Goal: Task Accomplishment & Management: Use online tool/utility

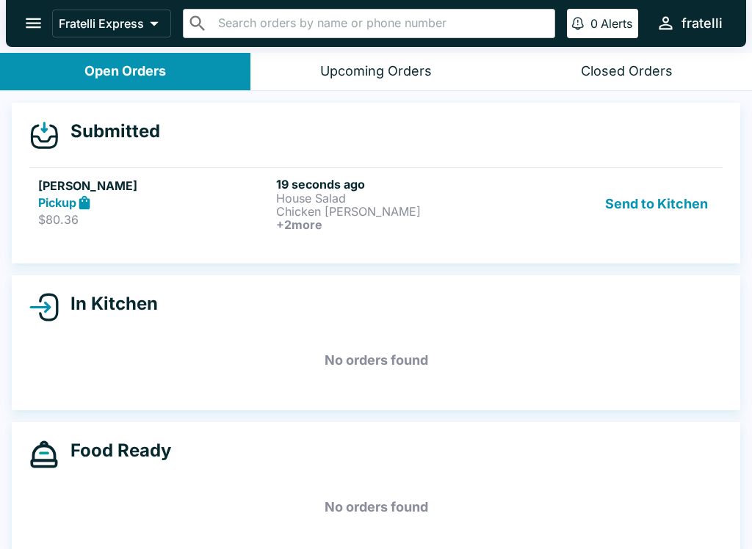
click at [178, 219] on p "$80.36" at bounding box center [154, 219] width 232 height 15
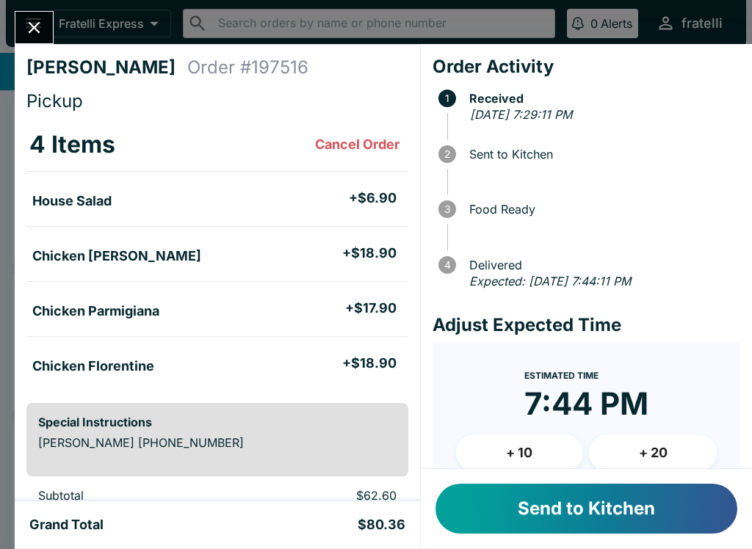
click at [586, 509] on button "Send to Kitchen" at bounding box center [586, 509] width 302 height 50
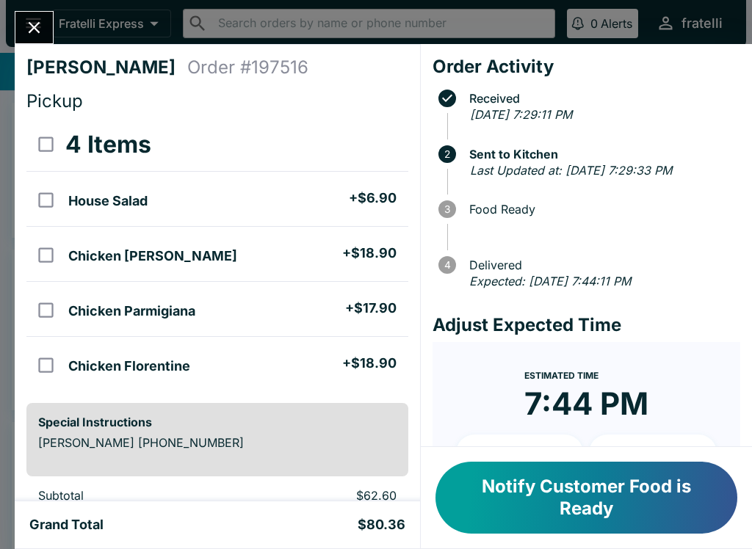
click at [554, 497] on button "Notify Customer Food is Ready" at bounding box center [586, 498] width 302 height 72
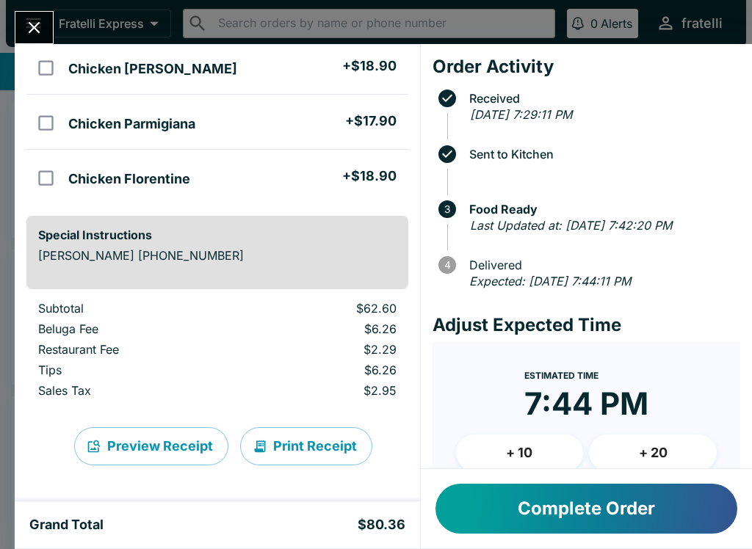
scroll to position [187, 0]
click at [657, 515] on button "Complete Order" at bounding box center [586, 509] width 302 height 50
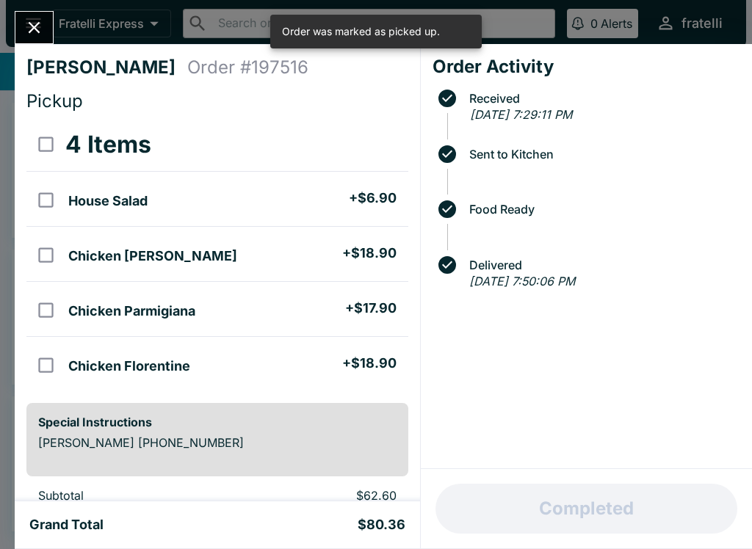
scroll to position [0, 0]
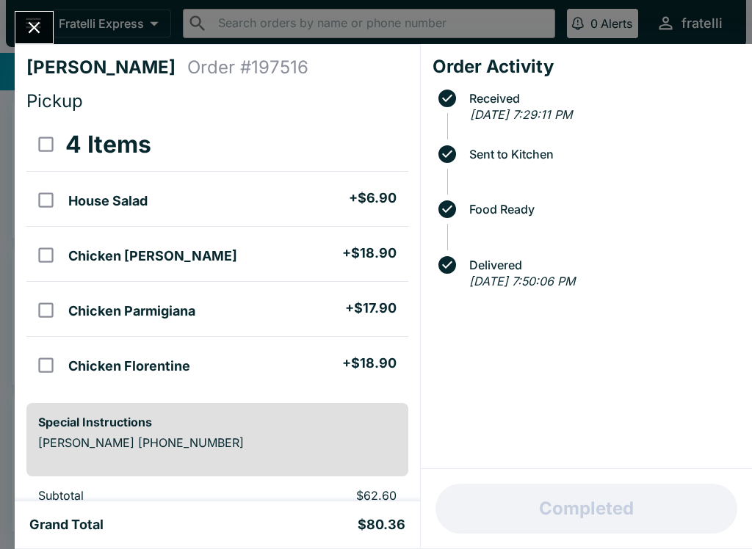
click at [43, 25] on icon "Close" at bounding box center [34, 28] width 20 height 20
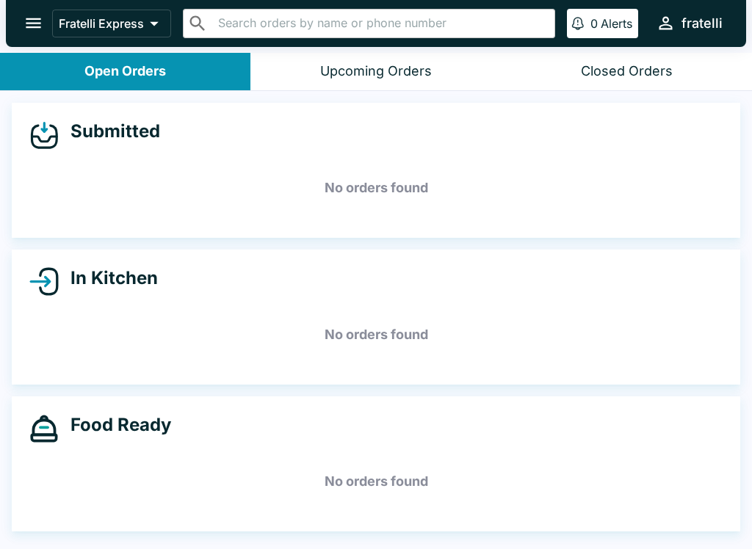
click at [24, 26] on icon "open drawer" at bounding box center [33, 23] width 20 height 20
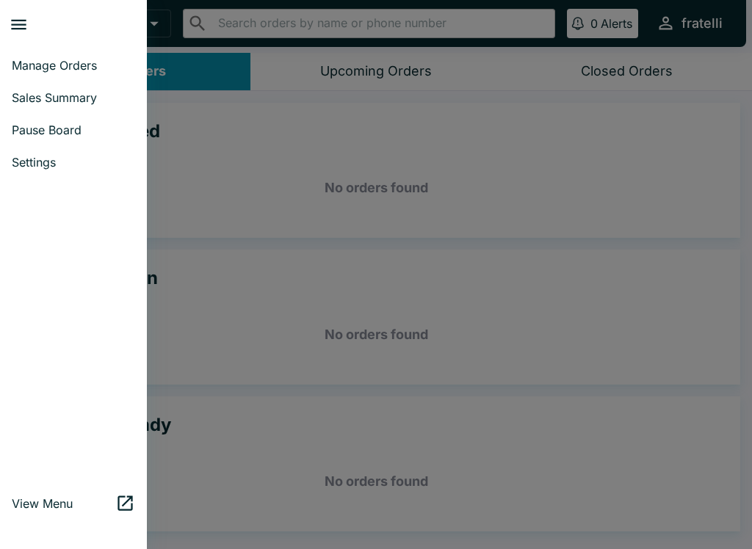
click at [57, 86] on link "Sales Summary" at bounding box center [73, 97] width 147 height 32
select select "03:00"
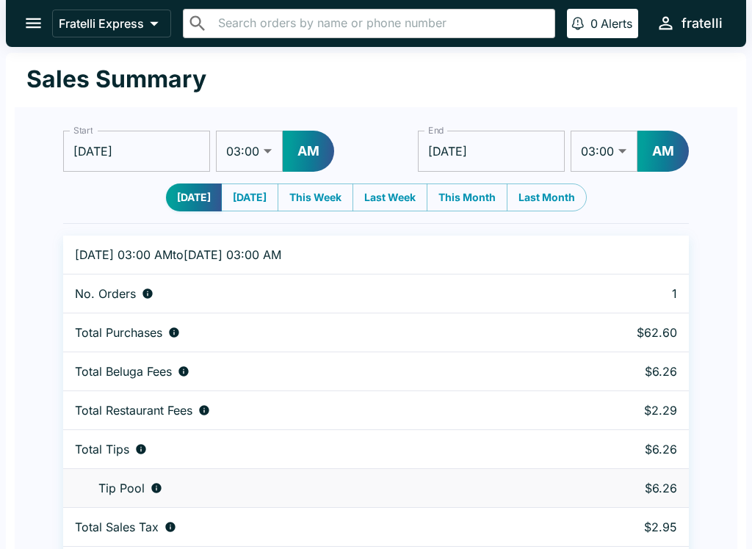
click at [38, 7] on button "open drawer" at bounding box center [33, 22] width 37 height 37
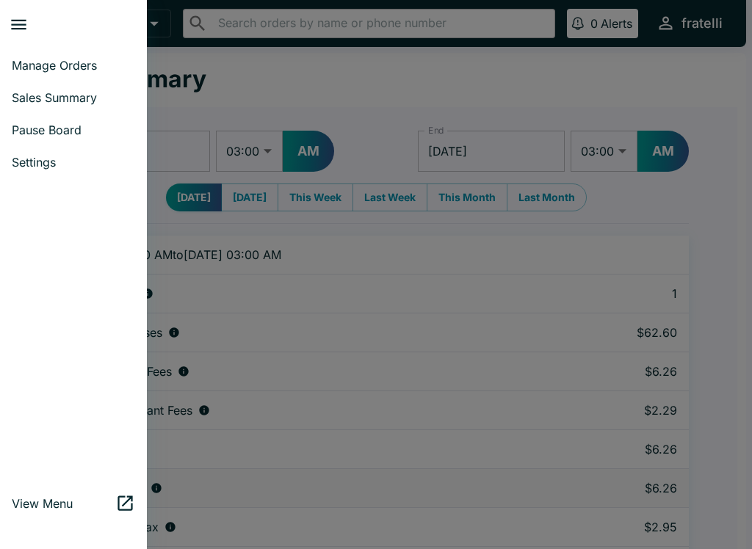
click at [70, 57] on link "Manage Orders" at bounding box center [73, 65] width 147 height 32
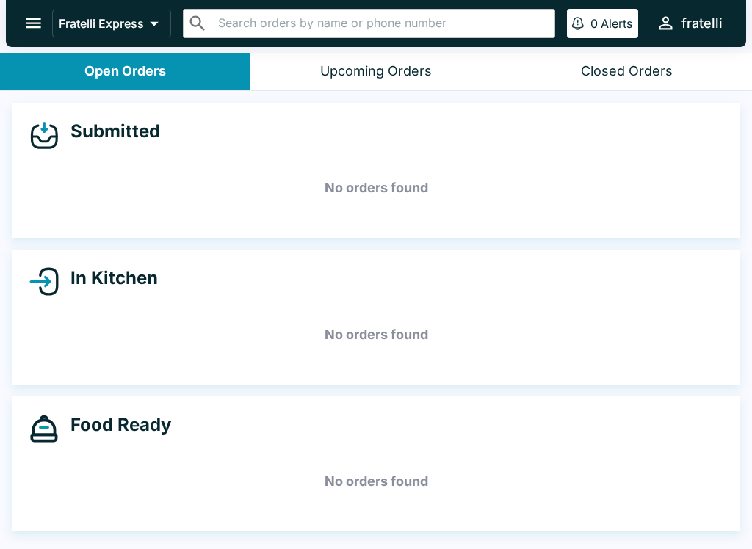
click at [604, 54] on button "Closed Orders" at bounding box center [626, 71] width 250 height 37
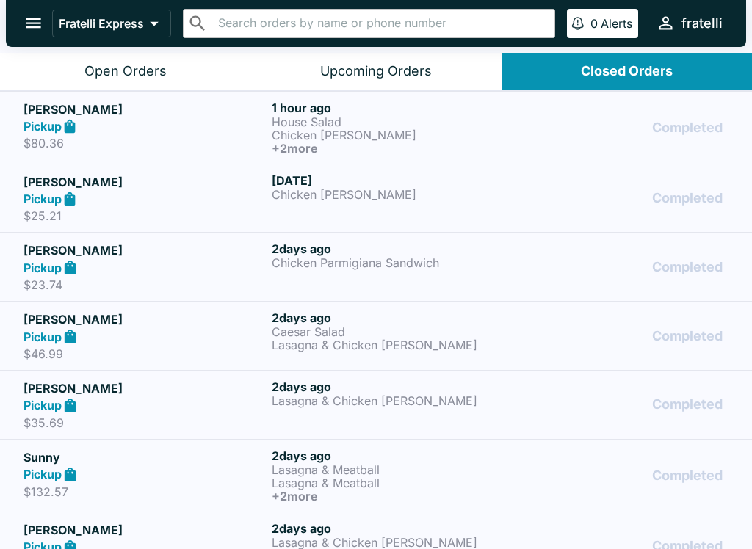
click at [49, 26] on button "open drawer" at bounding box center [33, 22] width 37 height 37
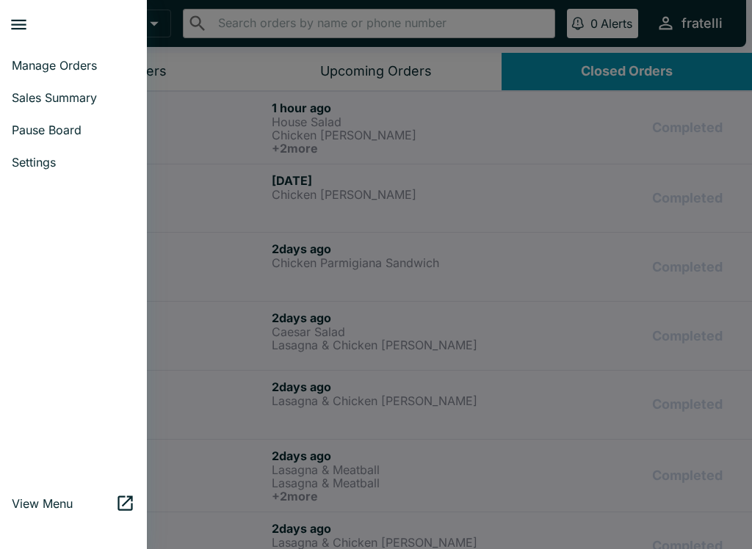
click at [71, 95] on span "Sales Summary" at bounding box center [73, 97] width 123 height 15
select select "03:00"
